Goal: Task Accomplishment & Management: Use online tool/utility

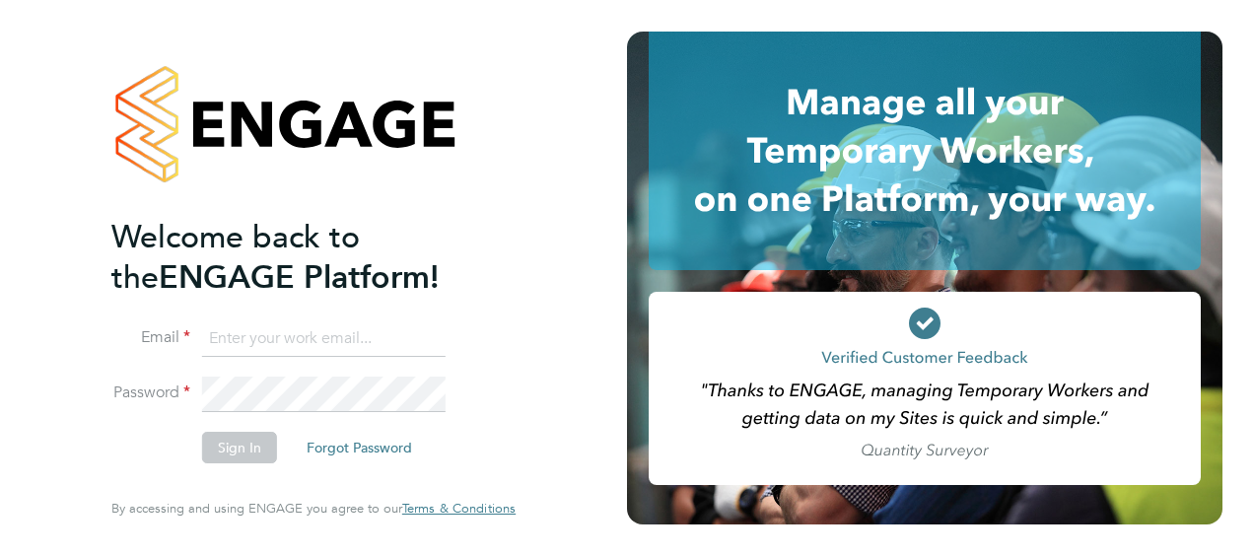
click at [270, 337] on input at bounding box center [324, 338] width 244 height 35
type input "s"
type input "engagemasterlogins@hays.com"
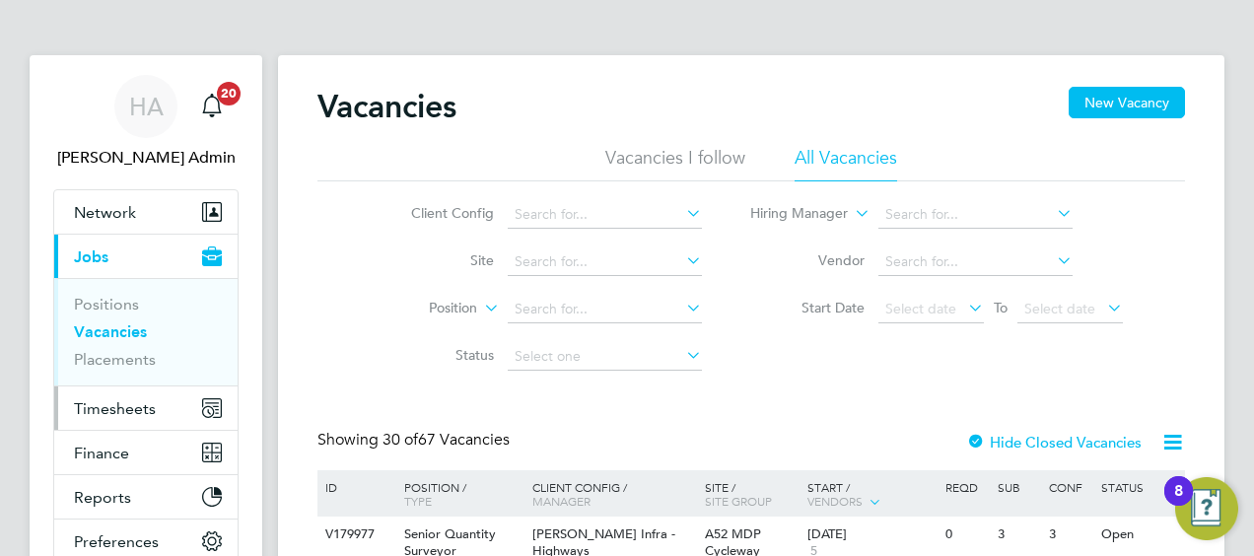
click at [115, 404] on span "Timesheets" at bounding box center [115, 408] width 82 height 19
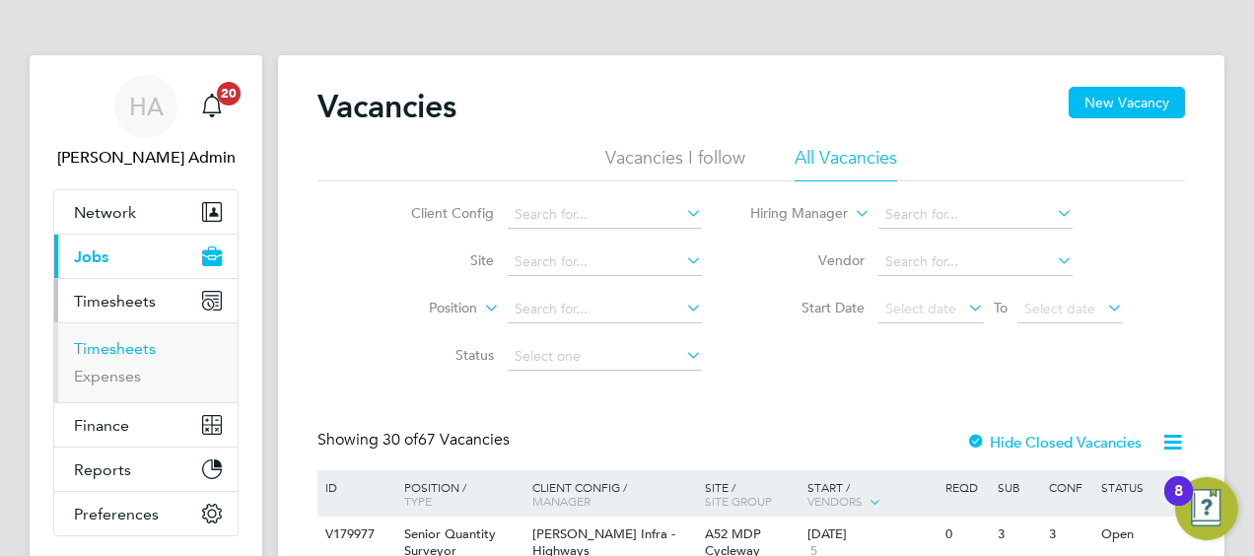
click at [119, 345] on link "Timesheets" at bounding box center [115, 348] width 82 height 19
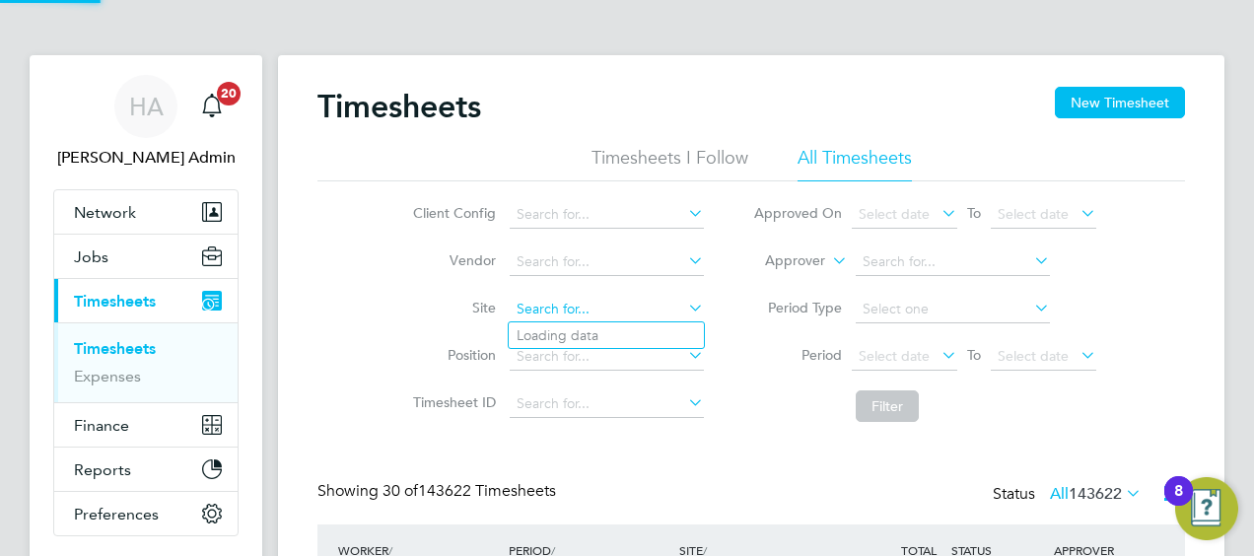
click at [547, 304] on input at bounding box center [607, 310] width 194 height 28
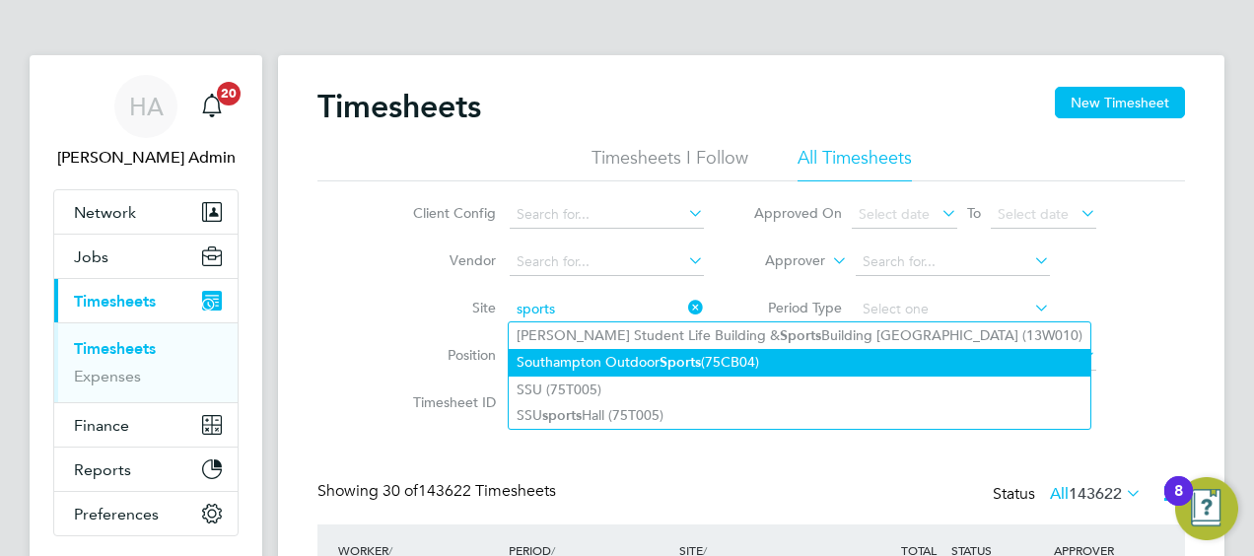
click at [607, 358] on li "Southampton Outdoor Sports (75CB04)" at bounding box center [800, 362] width 582 height 27
type input "Southampton Outdoor Sports (75CB04)"
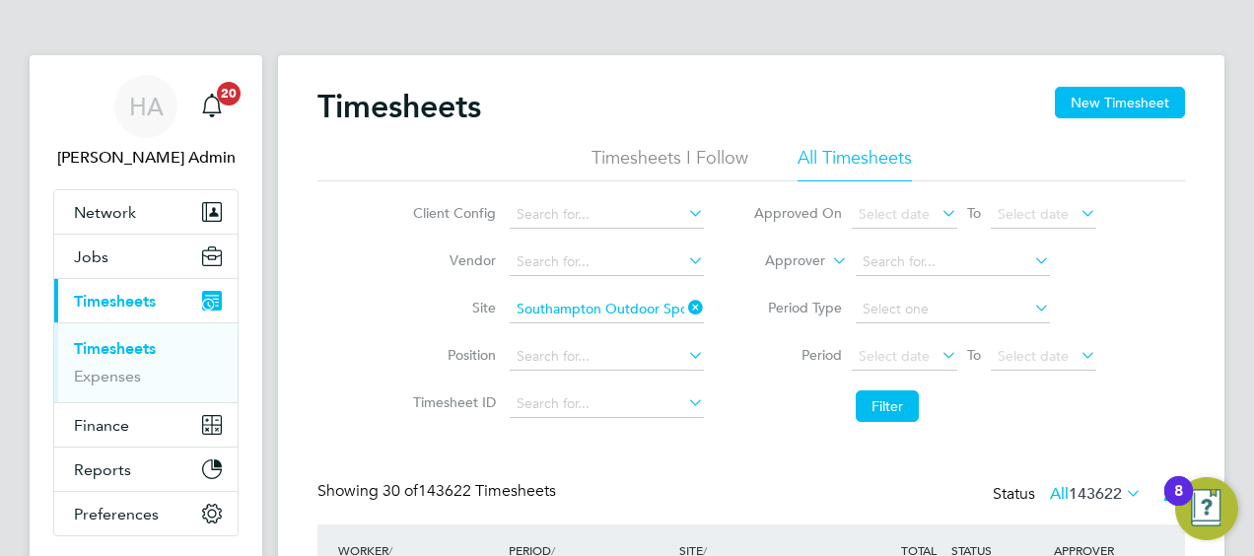
click at [1077, 354] on icon at bounding box center [1077, 355] width 0 height 28
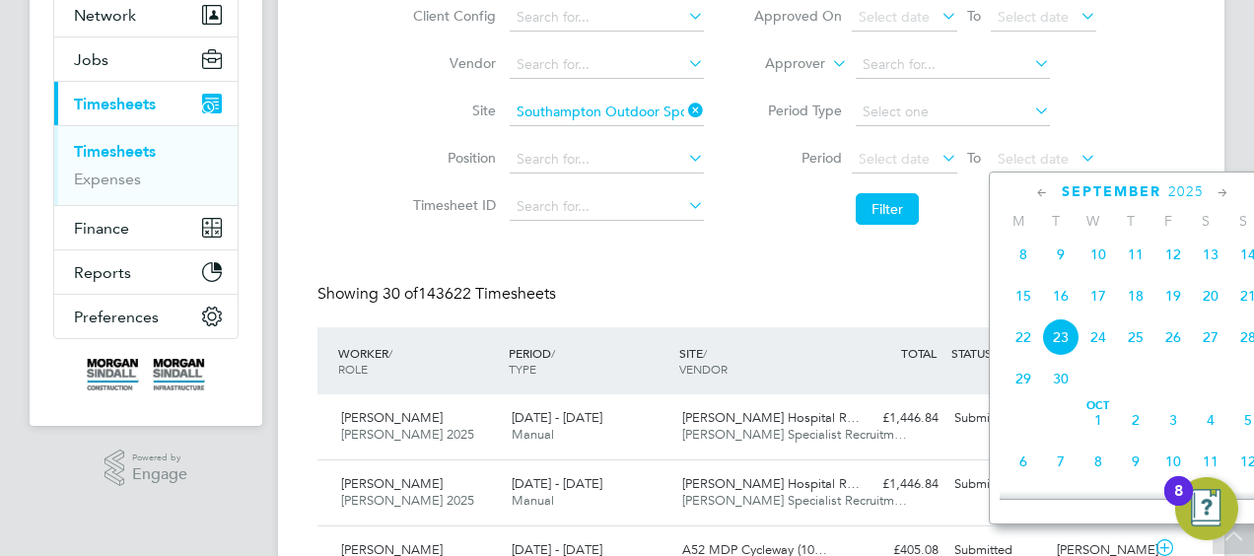
click at [1171, 305] on span "19" at bounding box center [1173, 295] width 37 height 37
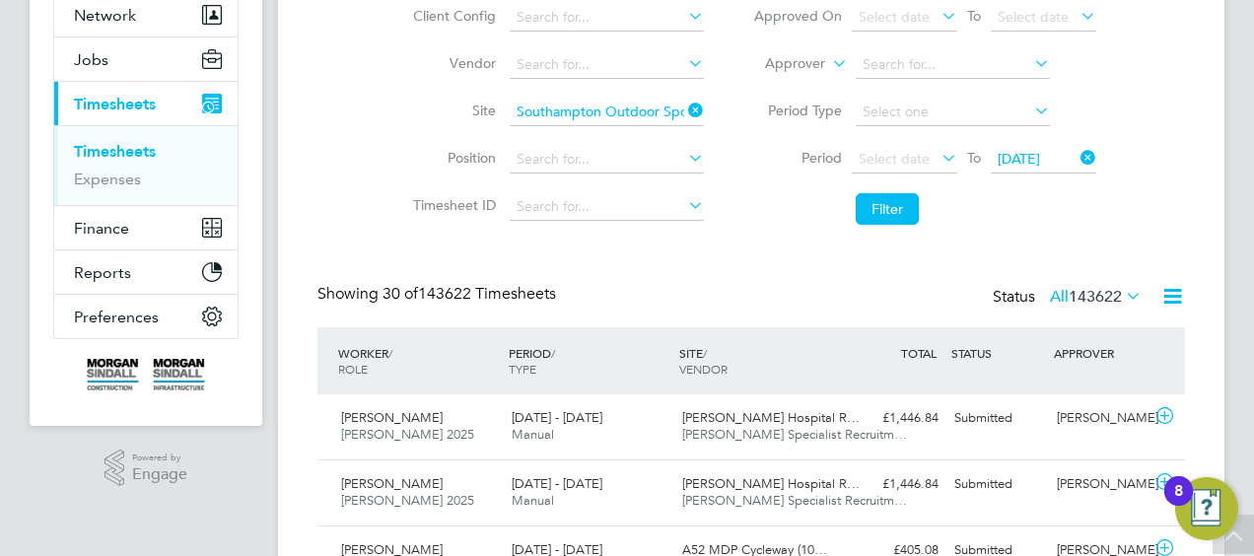
drag, startPoint x: 947, startPoint y: 160, endPoint x: 1027, endPoint y: 242, distance: 115.0
click at [938, 158] on icon at bounding box center [938, 158] width 0 height 28
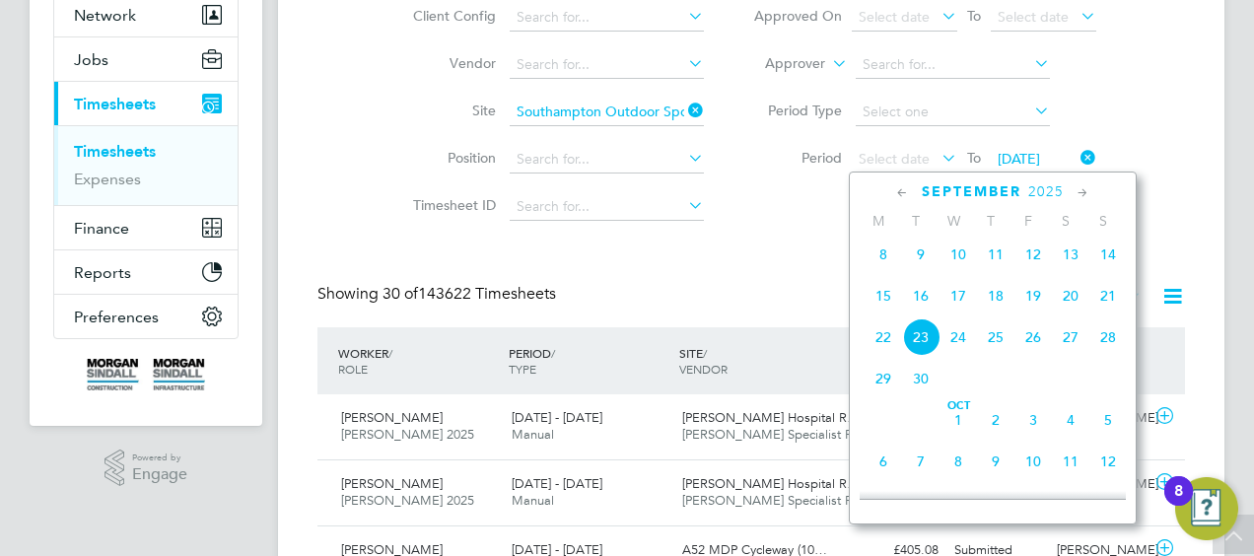
click at [1070, 263] on span "13" at bounding box center [1070, 254] width 37 height 37
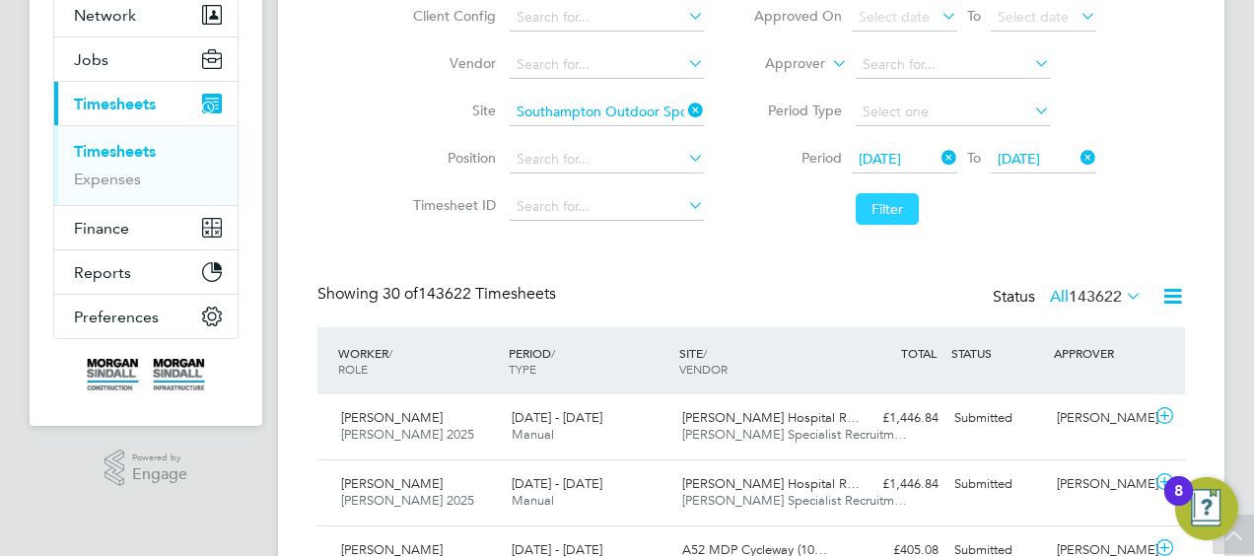
click at [887, 208] on button "Filter" at bounding box center [887, 209] width 63 height 32
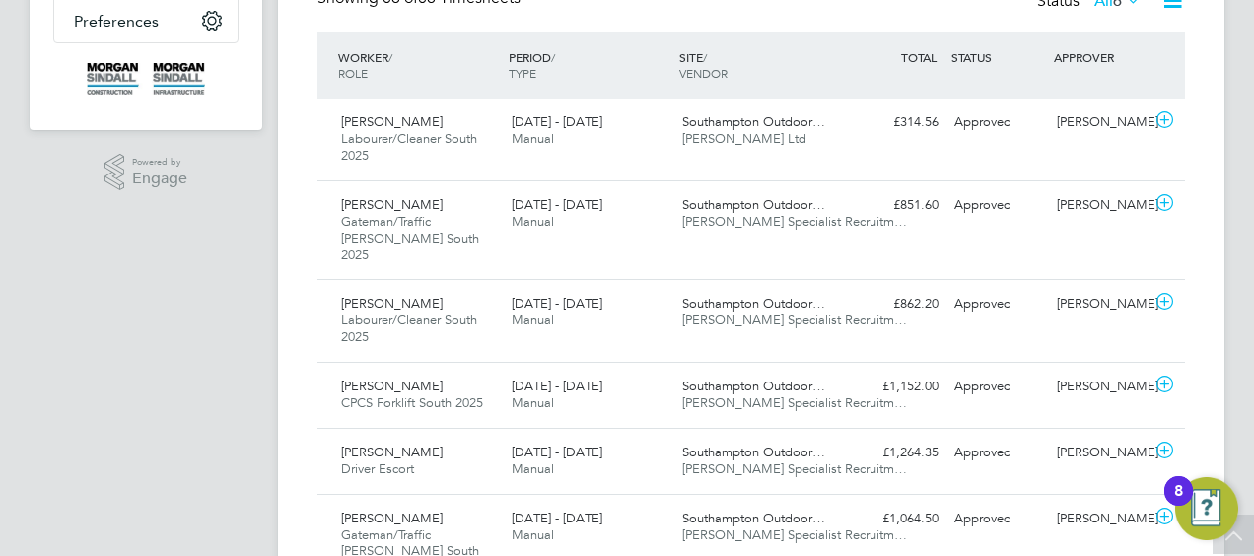
scroll to position [566, 0]
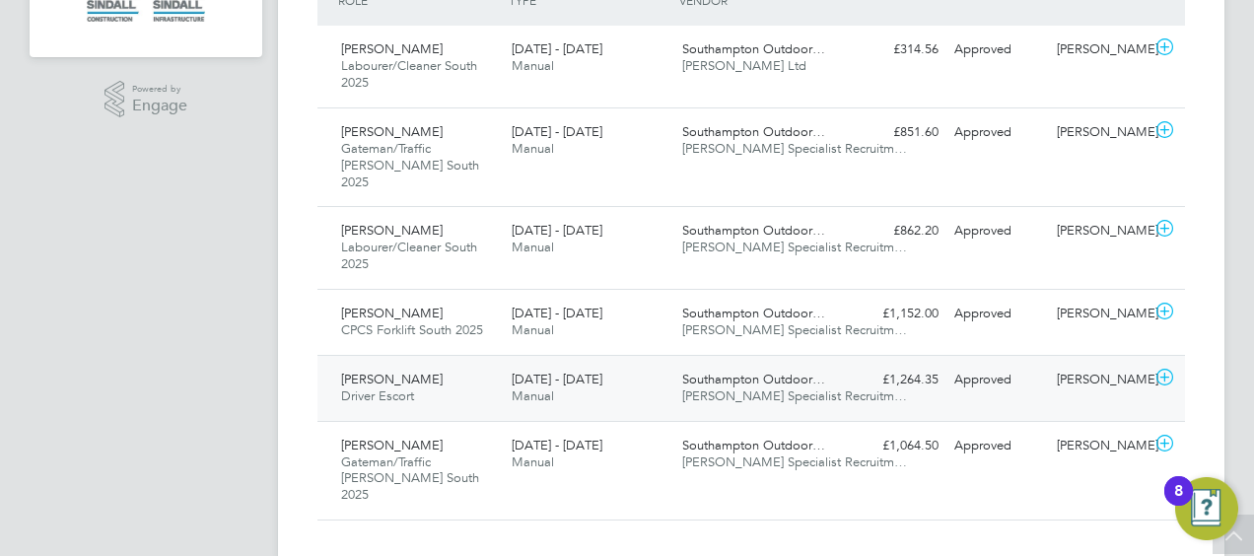
click at [380, 371] on span "Kim Oswin" at bounding box center [392, 379] width 102 height 17
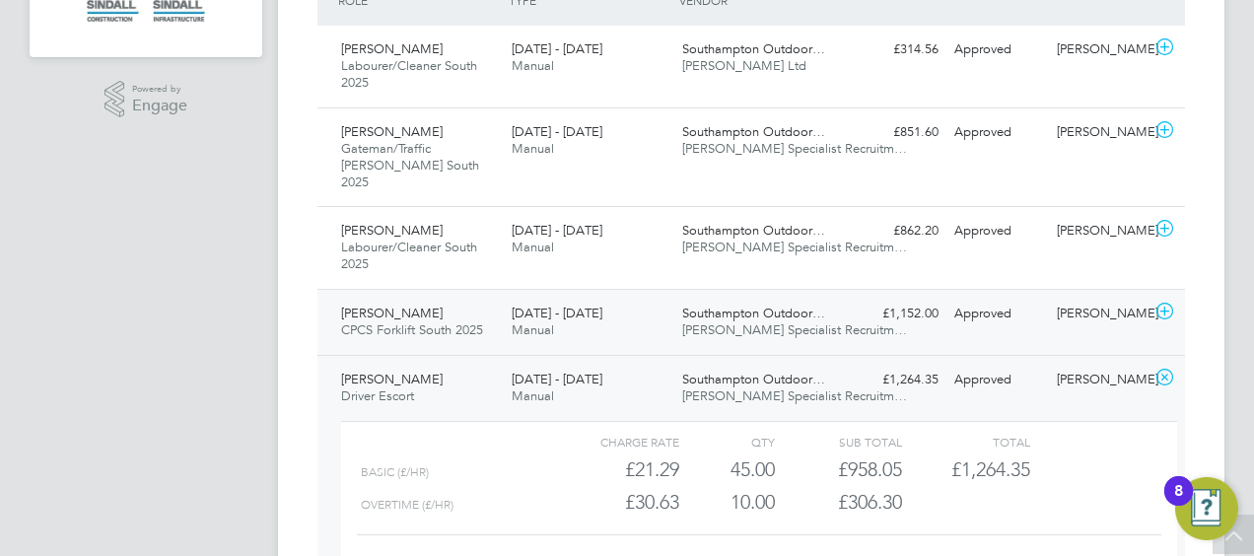
scroll to position [665, 0]
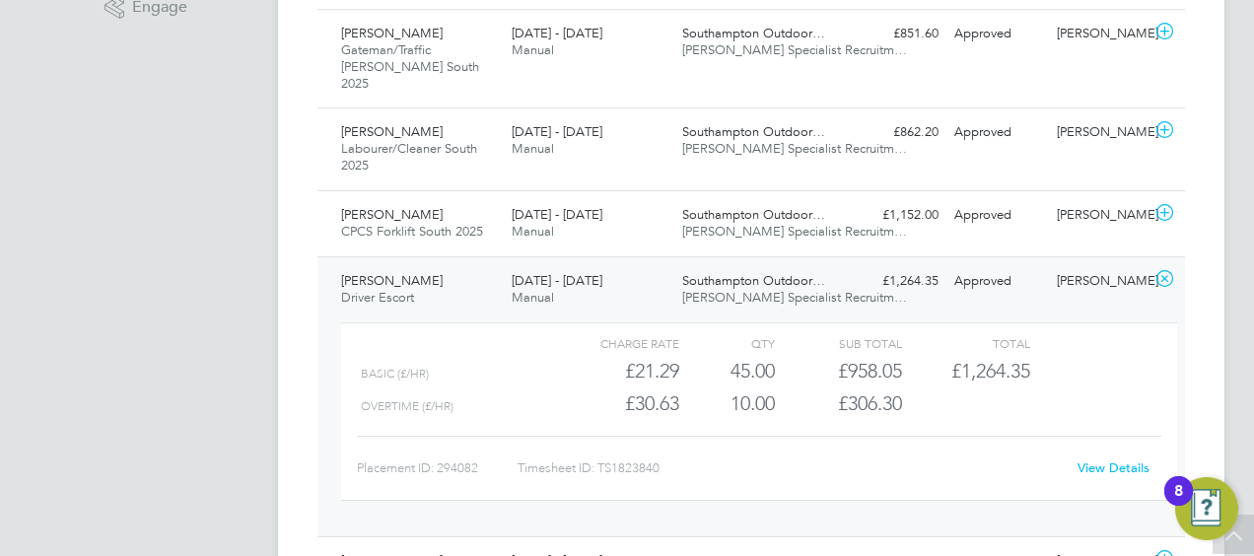
click at [1128, 459] on link "View Details" at bounding box center [1114, 467] width 72 height 17
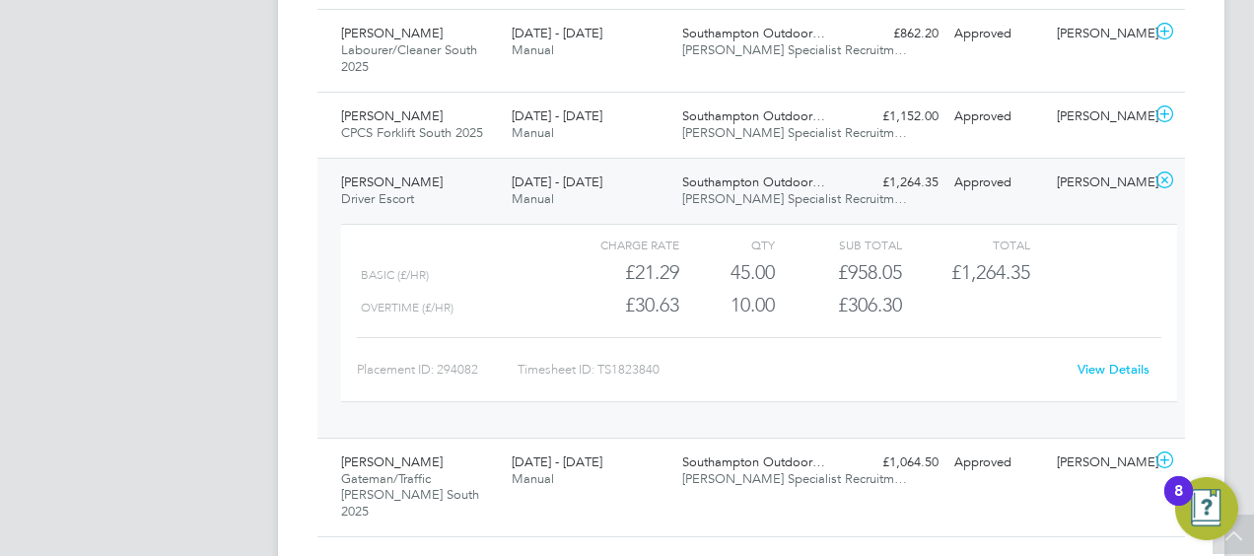
click at [1165, 173] on icon at bounding box center [1165, 181] width 25 height 16
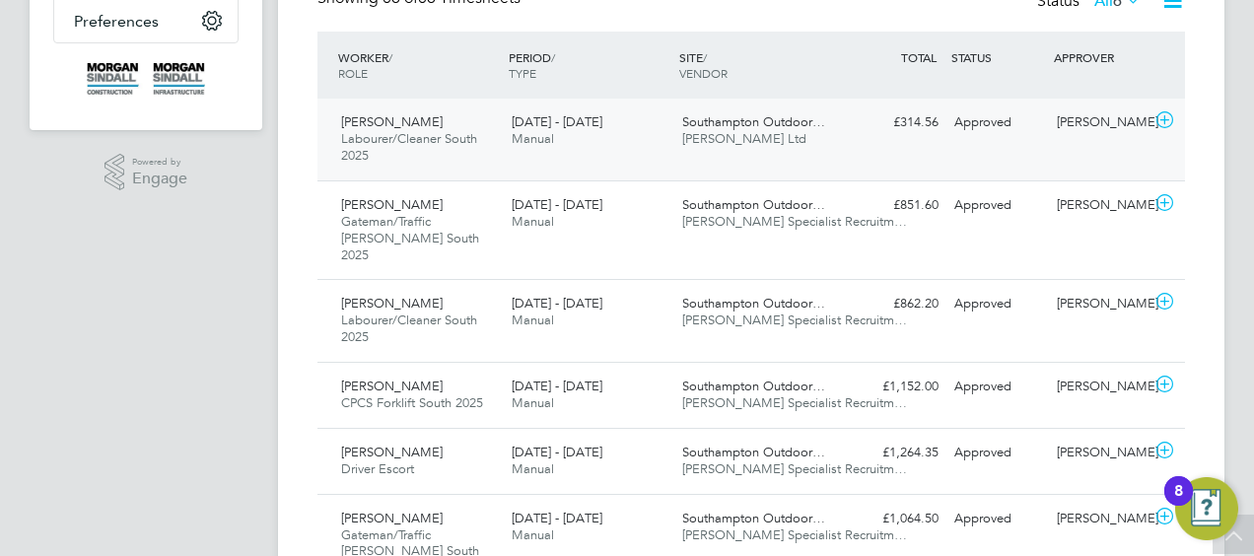
scroll to position [566, 0]
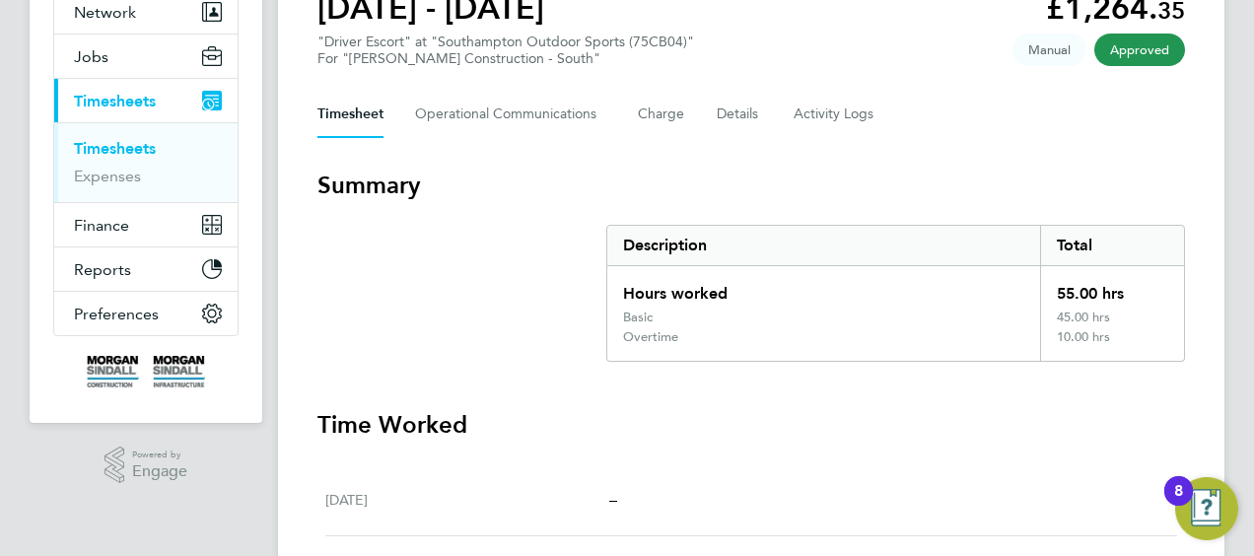
scroll to position [33, 0]
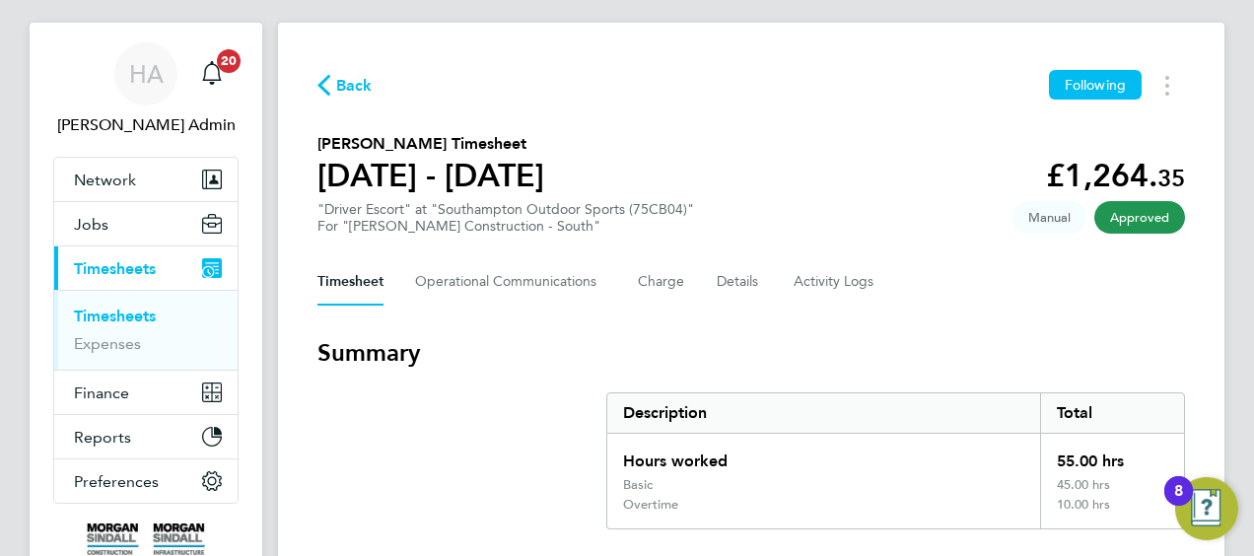
click at [325, 87] on icon "button" at bounding box center [324, 85] width 13 height 21
